Goal: Information Seeking & Learning: Learn about a topic

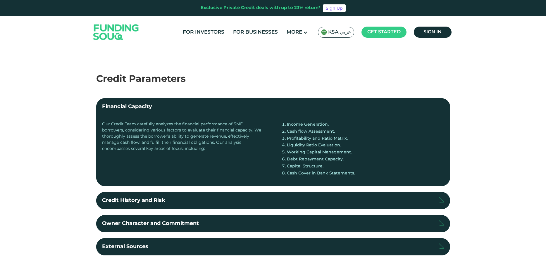
scroll to position [117, 0]
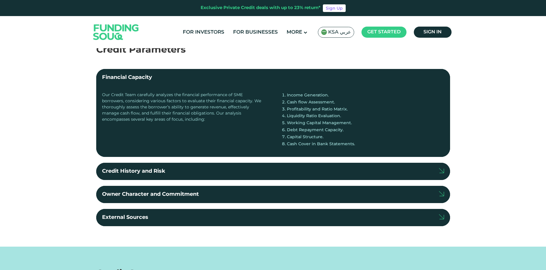
click at [152, 173] on div "Credit History and Risk" at bounding box center [133, 172] width 63 height 8
click at [0, 0] on input "Credit History and Risk" at bounding box center [0, 0] width 0 height 0
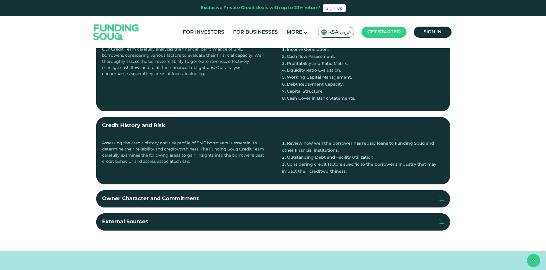
scroll to position [175, 0]
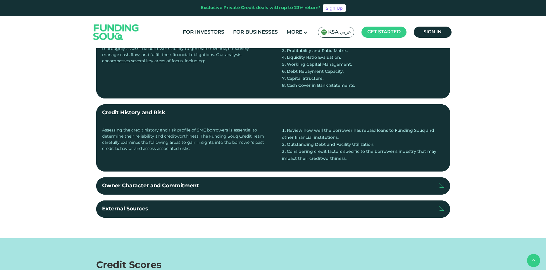
click at [189, 185] on div "Owner Character and Commitment" at bounding box center [150, 186] width 97 height 8
click at [0, 0] on input "Owner Character and Commitment" at bounding box center [0, 0] width 0 height 0
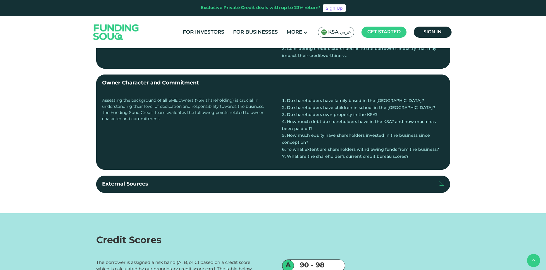
scroll to position [292, 0]
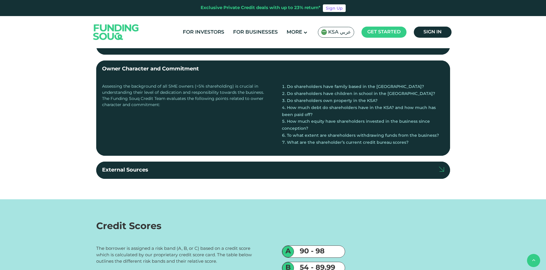
click at [217, 170] on label "External Sources" at bounding box center [273, 170] width 354 height 17
click at [0, 0] on input "External Sources" at bounding box center [0, 0] width 0 height 0
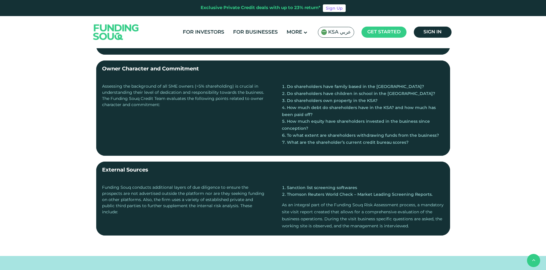
drag, startPoint x: 283, startPoint y: 140, endPoint x: 392, endPoint y: 142, distance: 108.8
click at [392, 142] on li "What are the shareholder’s current credit bureau scores?" at bounding box center [363, 142] width 162 height 7
drag, startPoint x: 392, startPoint y: 142, endPoint x: 354, endPoint y: 148, distance: 39.0
click at [355, 147] on div "Do shareholders have family based in the [GEOGRAPHIC_DATA]? Do shareholders hav…" at bounding box center [363, 117] width 162 height 66
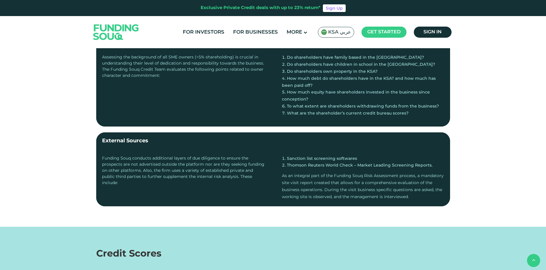
scroll to position [351, 0]
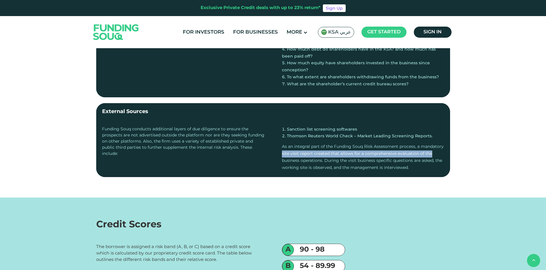
drag, startPoint x: 279, startPoint y: 154, endPoint x: 431, endPoint y: 156, distance: 152.1
click at [431, 156] on div "Funding Souq conducts additional layers of due diligence to ensure the prospect…" at bounding box center [273, 148] width 354 height 57
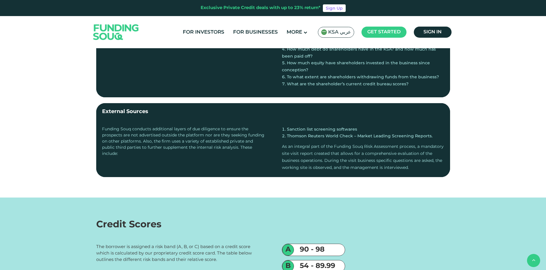
drag, startPoint x: 431, startPoint y: 156, endPoint x: 416, endPoint y: 158, distance: 15.1
click at [416, 158] on div "As an integral part of the Funding Souq Risk Assessment process, a mandatory si…" at bounding box center [363, 158] width 162 height 28
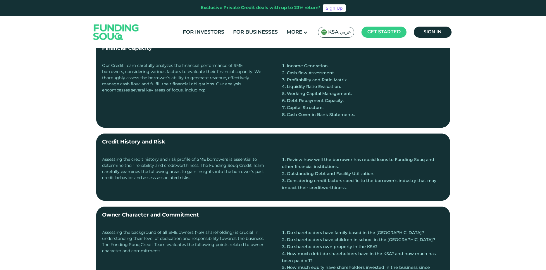
scroll to position [117, 0]
